Goal: Transaction & Acquisition: Purchase product/service

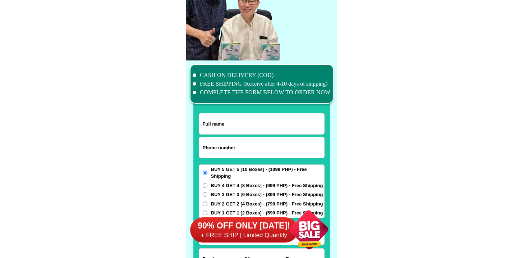
scroll to position [5585, 0]
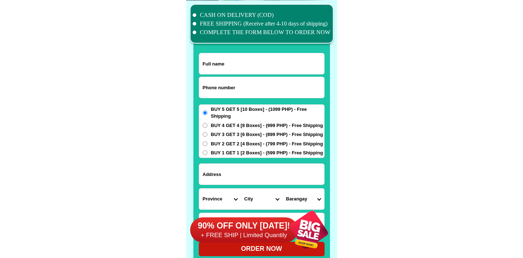
click at [220, 96] on input "Input phone_number" at bounding box center [261, 87] width 125 height 21
paste input "9550345520"
click at [202, 87] on input "9550345520" at bounding box center [261, 87] width 125 height 21
type input "09550345520"
click at [222, 64] on input "Input full_name" at bounding box center [261, 63] width 125 height 21
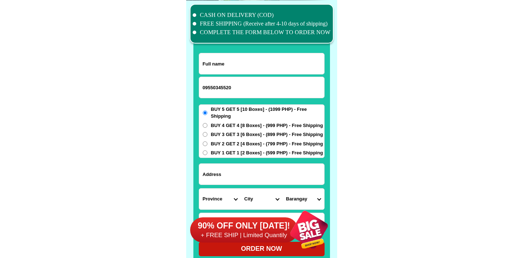
paste input "Leandro bigotnia"
type input "Leandro bigotnia"
click at [234, 171] on input "Input address" at bounding box center [261, 173] width 125 height 21
paste input "Purok 1 San Francisco malilipot albay"
type input "Purok 1 San Francisco malilipot albay"
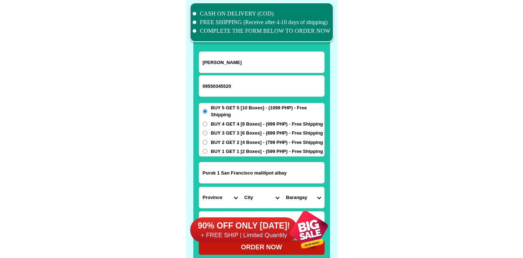
scroll to position [5695, 0]
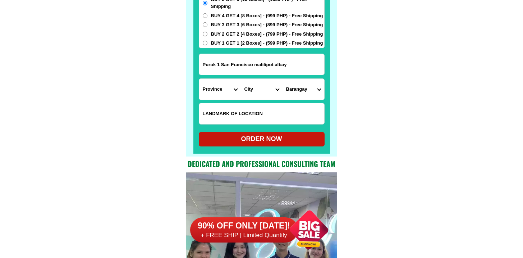
click at [232, 106] on input "Input LANDMARKOFLOCATION" at bounding box center [261, 113] width 125 height 21
paste input "San Francisco health center"
type input "San Francisco health center"
click at [225, 97] on select "Province [GEOGRAPHIC_DATA] [GEOGRAPHIC_DATA] [GEOGRAPHIC_DATA] [GEOGRAPHIC_DATA…" at bounding box center [220, 89] width 42 height 21
select select "63_402"
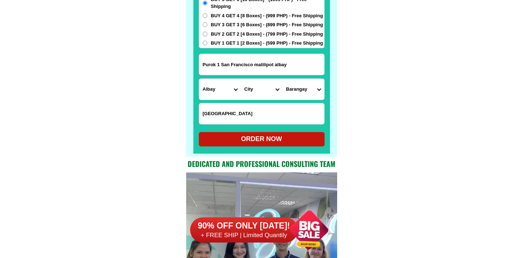
click at [199, 79] on select "Province [GEOGRAPHIC_DATA] [GEOGRAPHIC_DATA] [GEOGRAPHIC_DATA] [GEOGRAPHIC_DATA…" at bounding box center [220, 89] width 42 height 21
click at [253, 93] on select "City Albay-malinao Albay-santo-domingo Bacacay Camalig Daraga Guinobatan Jovell…" at bounding box center [262, 89] width 42 height 21
select select "63_4023632"
click at [241, 79] on select "City Albay-malinao Albay-santo-domingo Bacacay Camalig Daraga Guinobatan Jovell…" at bounding box center [262, 89] width 42 height 21
click at [305, 83] on select "Barangay Barangay i (pob.) Barangay ii (pob.) Barangay iii (pob.) Barangay iv (…" at bounding box center [303, 89] width 42 height 21
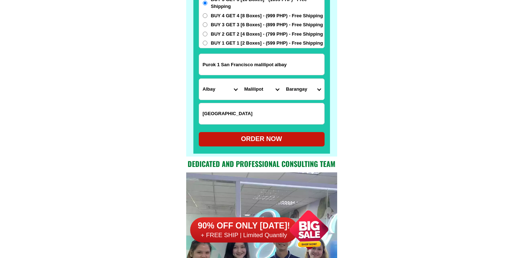
select select "63_40236321944"
click at [282, 79] on select "Barangay Barangay i (pob.) Barangay ii (pob.) Barangay iii (pob.) Barangay iv (…" at bounding box center [303, 89] width 42 height 21
click at [245, 140] on div "ORDER NOW" at bounding box center [262, 139] width 126 height 10
radio input "true"
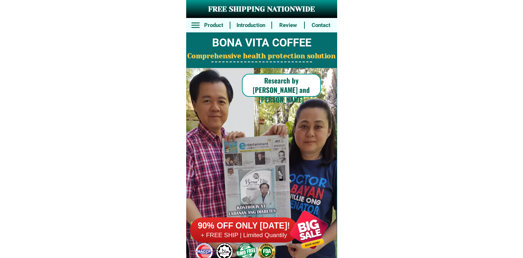
click at [203, 220] on div at bounding box center [244, 229] width 108 height 25
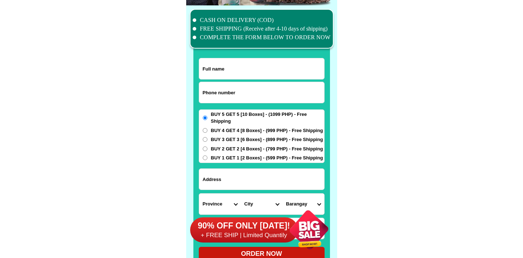
scroll to position [5585, 0]
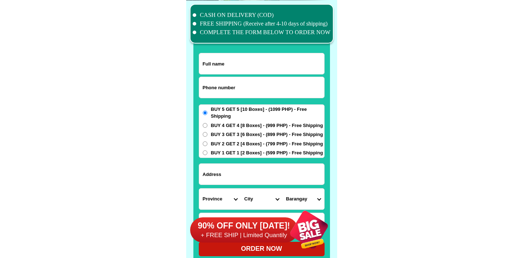
click at [234, 86] on input "Input phone_number" at bounding box center [261, 87] width 125 height 21
paste input "[PHONE_NUMBER]"
type input "[PHONE_NUMBER]"
click at [244, 83] on input "[PHONE_NUMBER]" at bounding box center [261, 87] width 125 height 21
click at [249, 68] on input "Input full_name" at bounding box center [261, 63] width 125 height 21
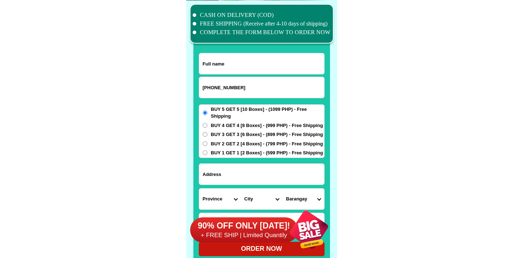
paste input "[PERSON_NAME]"
type input "[PERSON_NAME]"
click at [220, 178] on input "Input address" at bounding box center [261, 173] width 125 height 21
paste input "109 [GEOGRAPHIC_DATA][PERSON_NAME],[GEOGRAPHIC_DATA],[GEOGRAPHIC_DATA]"
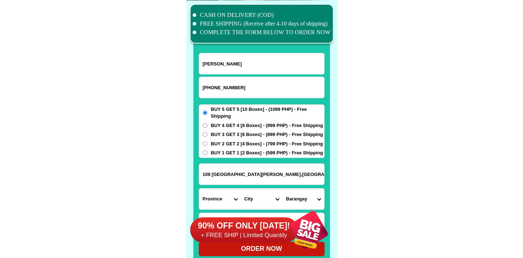
type input "109 [GEOGRAPHIC_DATA][PERSON_NAME],[GEOGRAPHIC_DATA],[GEOGRAPHIC_DATA]"
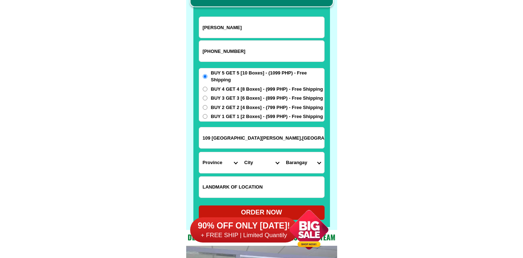
scroll to position [5629, 0]
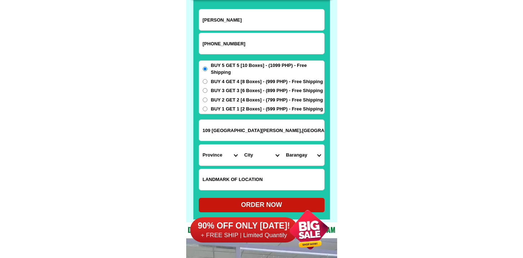
click at [231, 167] on form "[PERSON_NAME] [PHONE_NUMBER] ORDER NOW [GEOGRAPHIC_DATA][PERSON_NAME],[GEOGRAPH…" at bounding box center [262, 110] width 126 height 203
click at [229, 170] on input "Input LANDMARKOFLOCATION" at bounding box center [261, 179] width 125 height 21
paste input "Near [PERSON_NAME][GEOGRAPHIC_DATA]"
type input "Near [PERSON_NAME][GEOGRAPHIC_DATA]"
click at [212, 155] on select "Province [GEOGRAPHIC_DATA] [GEOGRAPHIC_DATA] [GEOGRAPHIC_DATA] [GEOGRAPHIC_DATA…" at bounding box center [220, 154] width 42 height 21
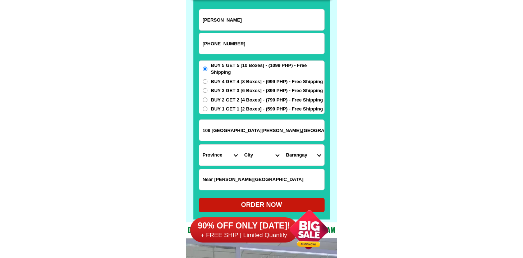
select select "63_761"
click at [199, 144] on select "Province [GEOGRAPHIC_DATA] [GEOGRAPHIC_DATA] [GEOGRAPHIC_DATA] [GEOGRAPHIC_DATA…" at bounding box center [220, 154] width 42 height 21
click at [272, 151] on select "City Angat Balagtas [GEOGRAPHIC_DATA] [GEOGRAPHIC_DATA] [GEOGRAPHIC_DATA] [GEOG…" at bounding box center [262, 154] width 42 height 21
select select "63_7614890"
click at [241, 144] on select "City Angat Balagtas [GEOGRAPHIC_DATA] [GEOGRAPHIC_DATA] [GEOGRAPHIC_DATA] [GEOG…" at bounding box center [262, 154] width 42 height 21
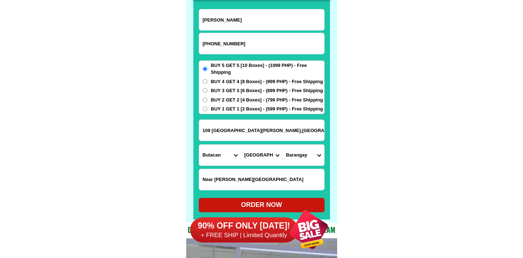
click at [297, 153] on select "Barangay Bagbaguin Bahay pare Bancal Banga Bayugo Caingin [PERSON_NAME] Camalig…" at bounding box center [303, 154] width 42 height 21
select select "63_76148908457"
click at [282, 144] on select "Barangay Bagbaguin Bahay pare Bancal Banga Bayugo Caingin [PERSON_NAME] Camalig…" at bounding box center [303, 154] width 42 height 21
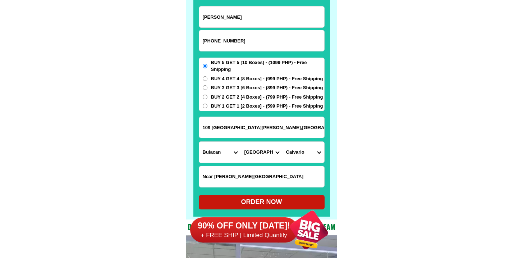
click at [270, 202] on div "90% OFF ONLY [DATE]! + FREE SHIP | Limited Quantily" at bounding box center [263, 229] width 147 height 56
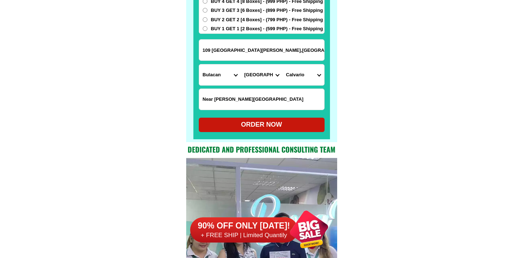
scroll to position [5710, 0]
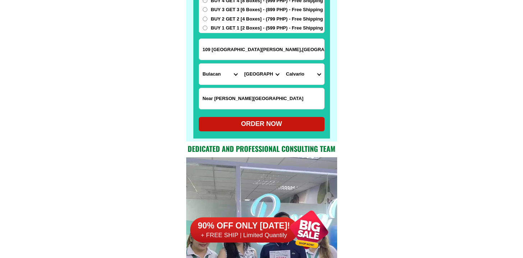
click at [246, 117] on div "ORDER NOW" at bounding box center [262, 124] width 126 height 14
radio input "true"
